Goal: Transaction & Acquisition: Book appointment/travel/reservation

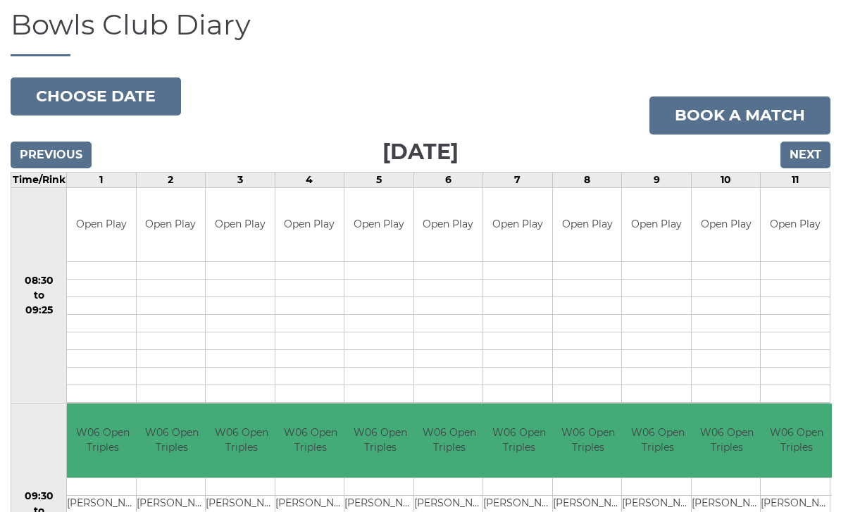
scroll to position [99, 0]
click at [805, 153] on input "Next" at bounding box center [805, 155] width 50 height 27
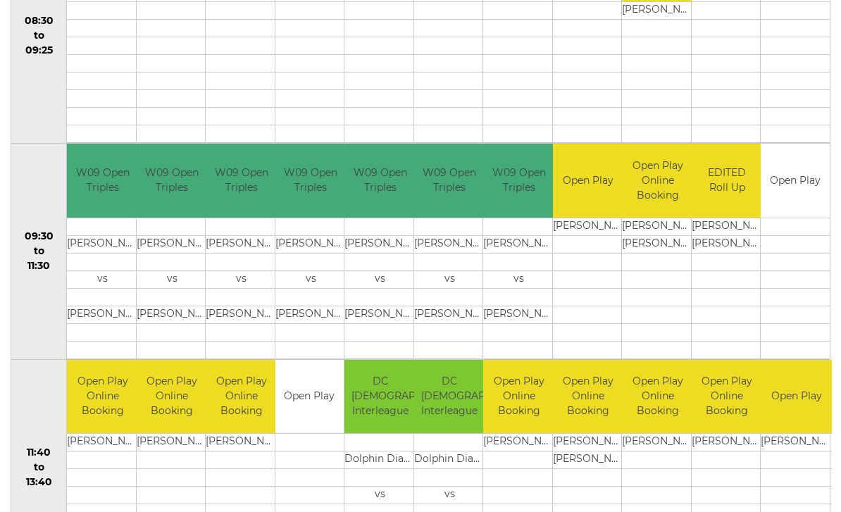
scroll to position [344, 0]
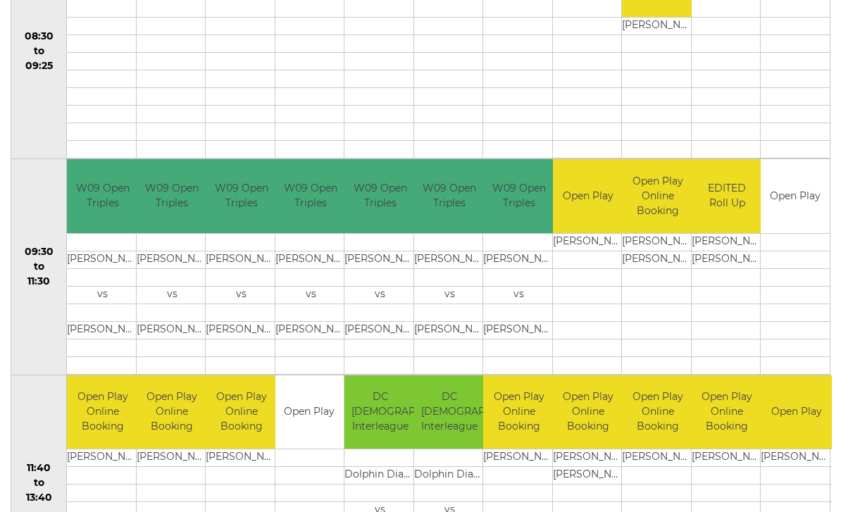
click at [801, 180] on td "Open Play" at bounding box center [795, 196] width 69 height 74
click at [805, 191] on td "Open Play" at bounding box center [795, 196] width 69 height 74
click at [799, 187] on td "Open Play" at bounding box center [795, 196] width 69 height 74
click at [794, 192] on td "Open Play" at bounding box center [795, 196] width 69 height 74
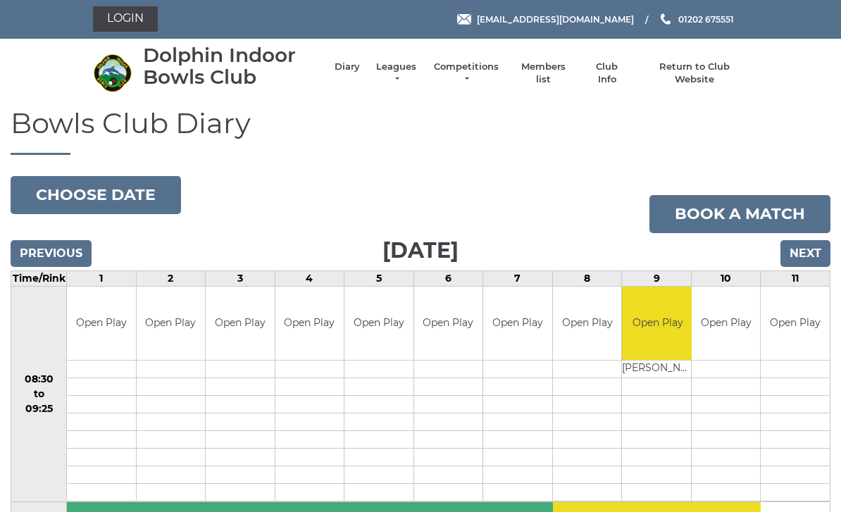
scroll to position [0, 0]
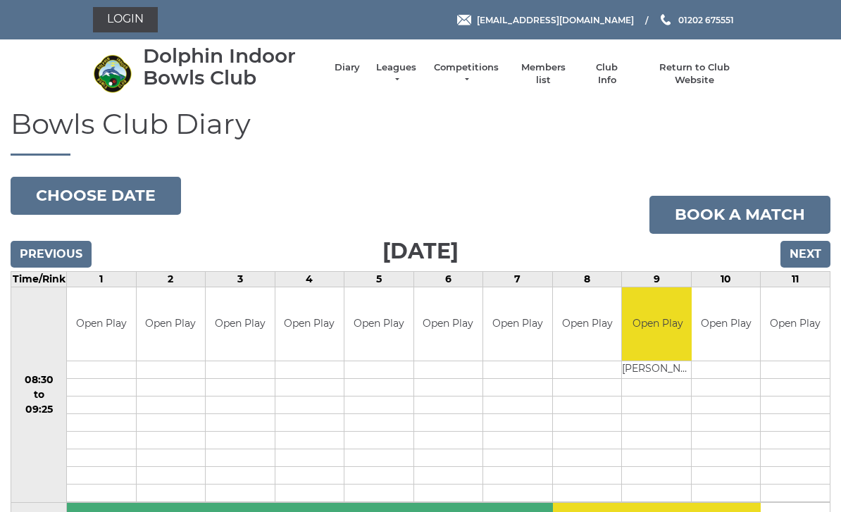
click at [751, 212] on link "Book a match" at bounding box center [739, 215] width 181 height 38
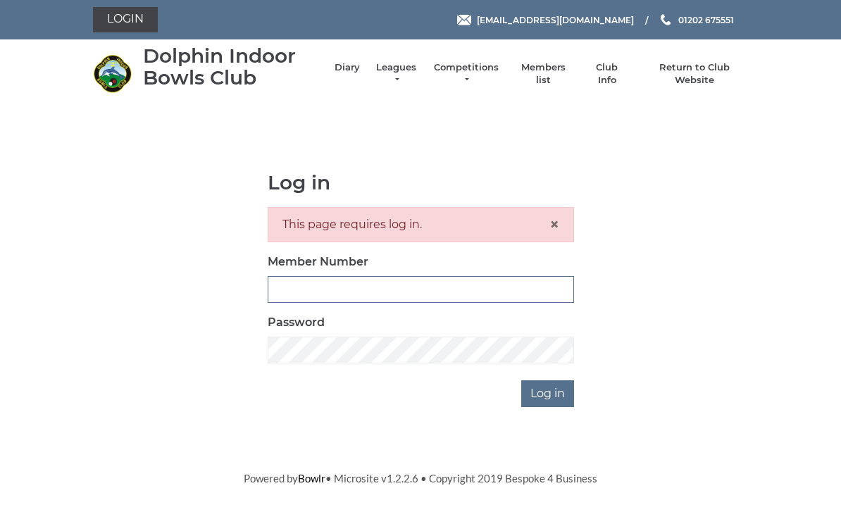
click at [335, 278] on input "Member Number" at bounding box center [421, 289] width 306 height 27
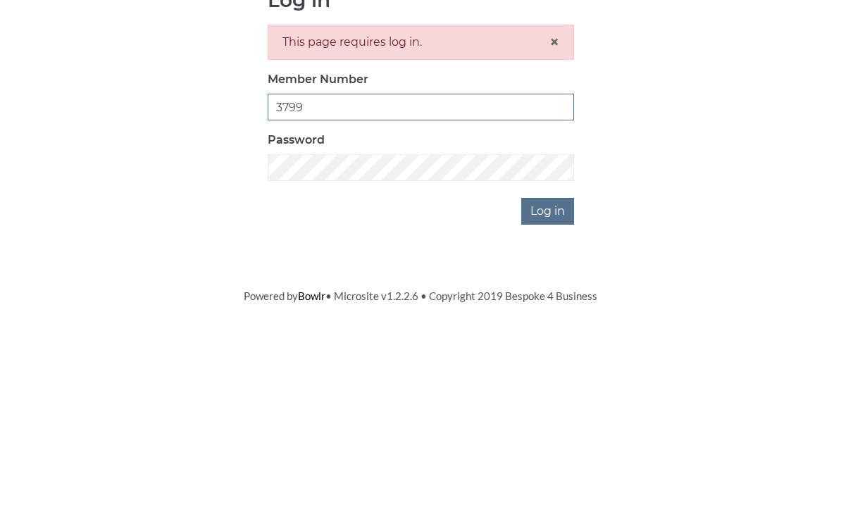
type input "3799"
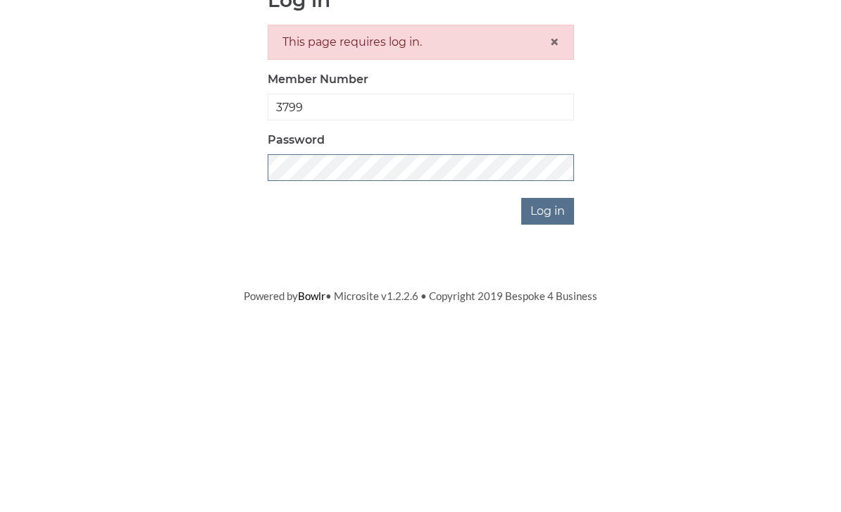
click at [549, 380] on input "Log in" at bounding box center [547, 393] width 53 height 27
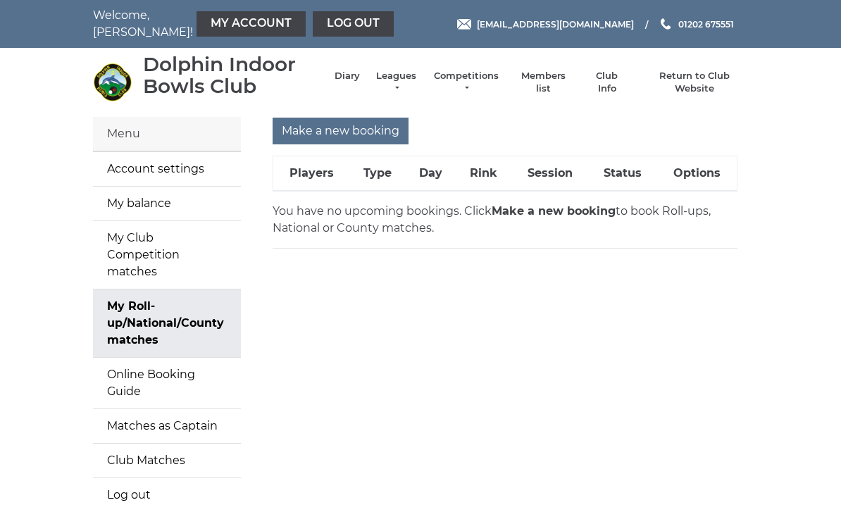
click at [346, 129] on input "Make a new booking" at bounding box center [341, 131] width 136 height 27
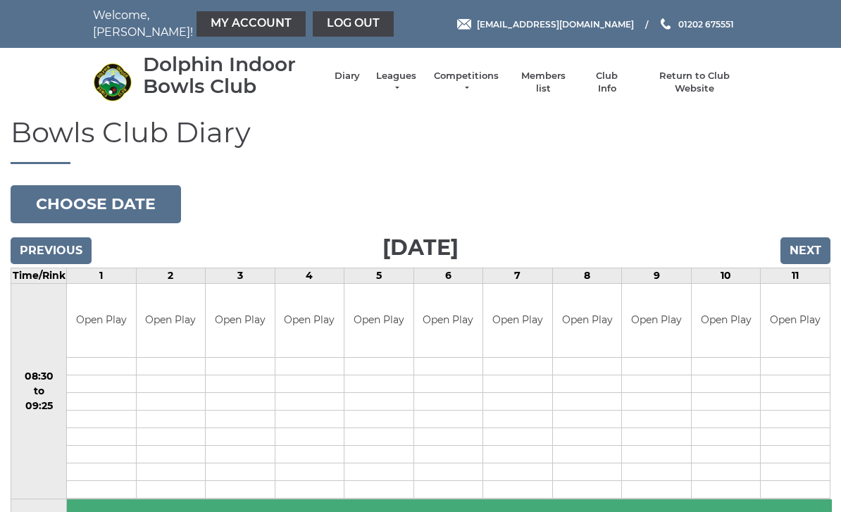
click at [806, 254] on input "Next" at bounding box center [805, 250] width 50 height 27
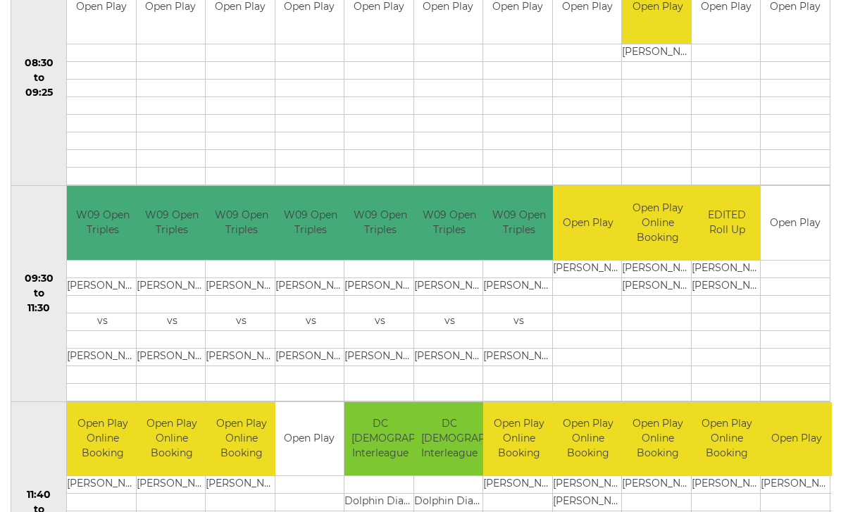
scroll to position [313, 0]
click at [0, 0] on link "Book slot" at bounding box center [0, 0] width 0 height 0
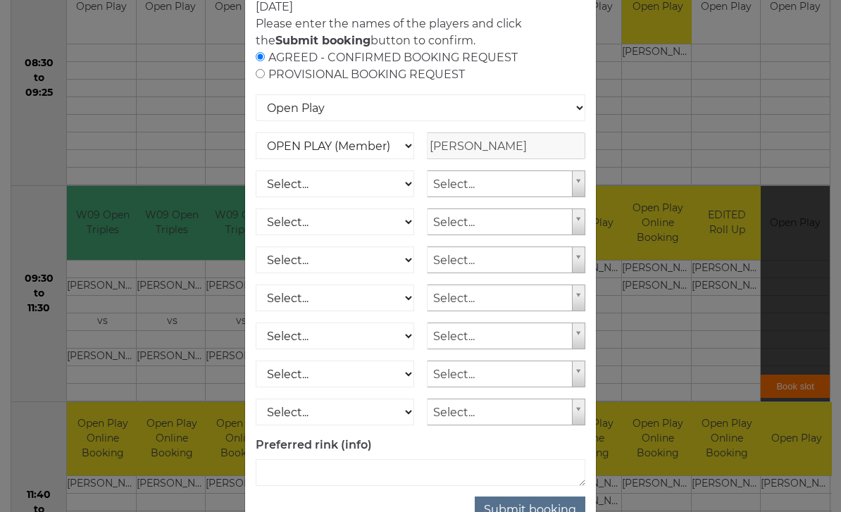
scroll to position [96, 0]
click at [539, 511] on button "Submit booking" at bounding box center [530, 511] width 111 height 27
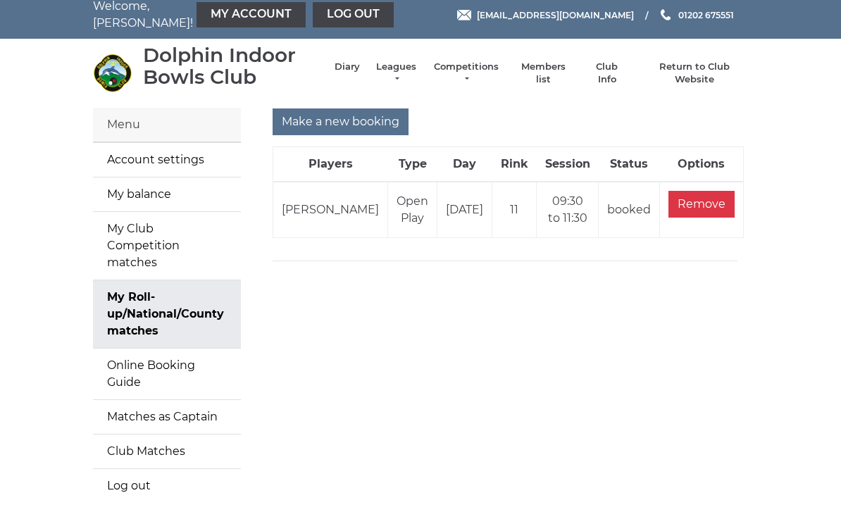
scroll to position [15, 0]
